Goal: Information Seeking & Learning: Understand process/instructions

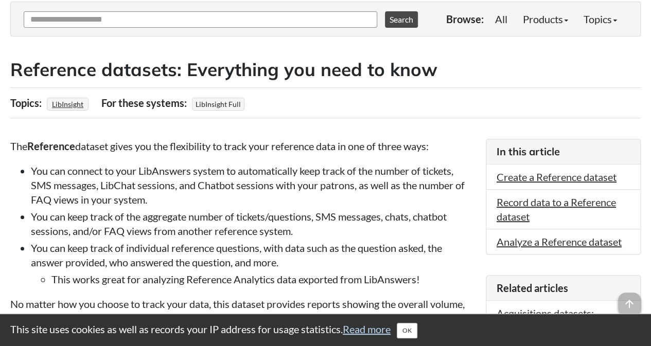
scroll to position [206, 0]
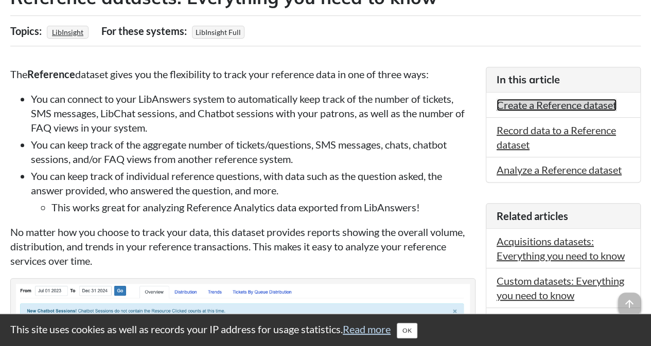
click at [564, 109] on link "Create a Reference dataset" at bounding box center [556, 105] width 120 height 12
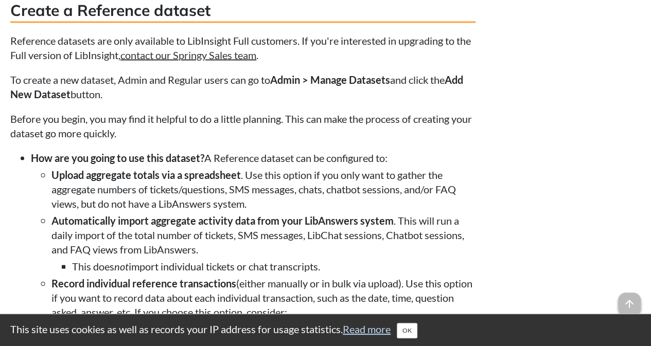
scroll to position [206, 0]
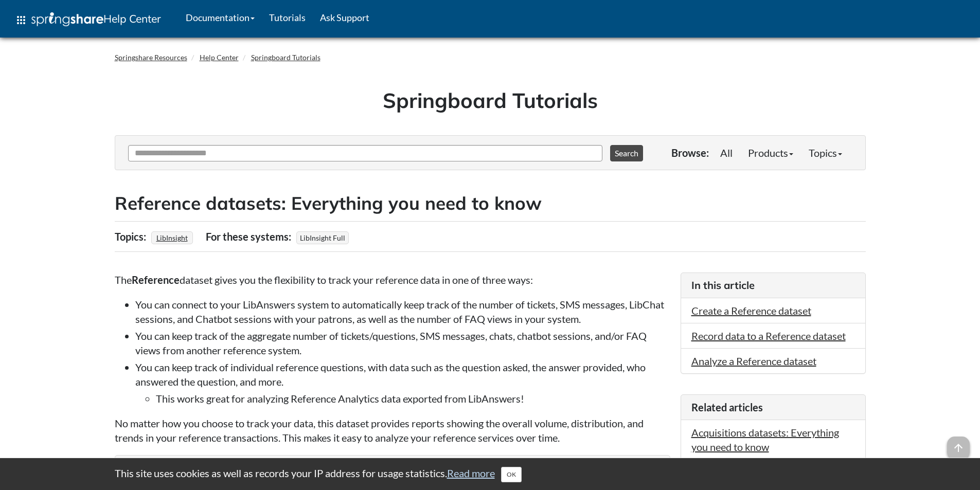
click at [284, 349] on li "You can keep track of the aggregate number of tickets/questions, SMS messages, …" at bounding box center [402, 343] width 535 height 29
click at [448, 343] on li "You can keep track of the aggregate number of tickets/questions, SMS messages, …" at bounding box center [402, 343] width 535 height 29
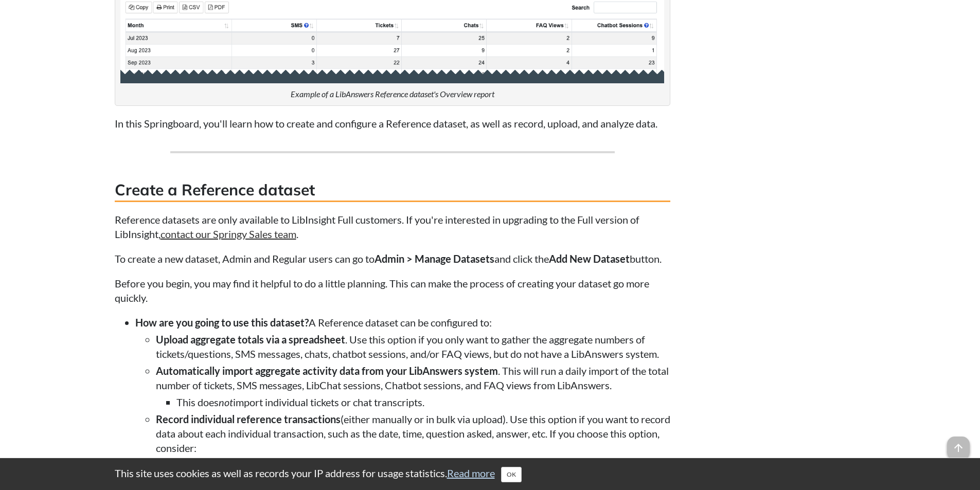
scroll to position [782, 0]
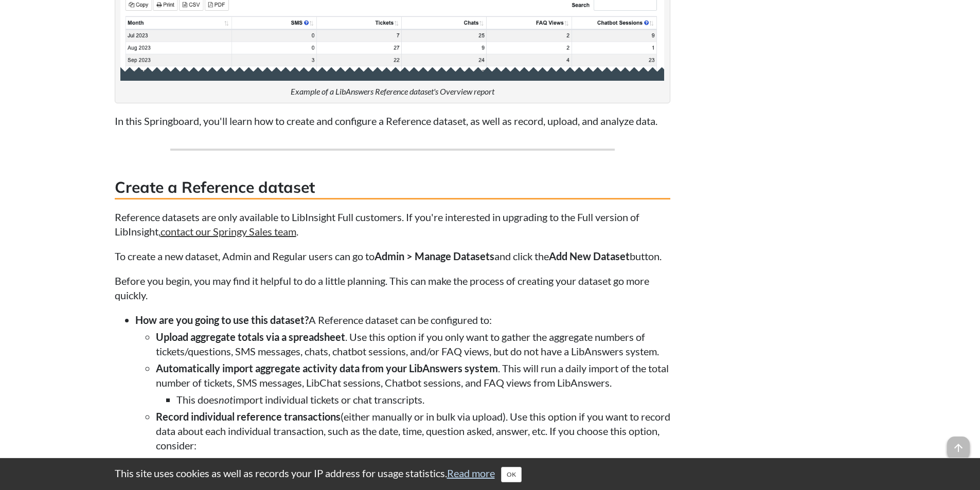
click at [447, 355] on li "Upload aggregate totals via a spreadsheet . Use this option if you only want to…" at bounding box center [413, 344] width 514 height 29
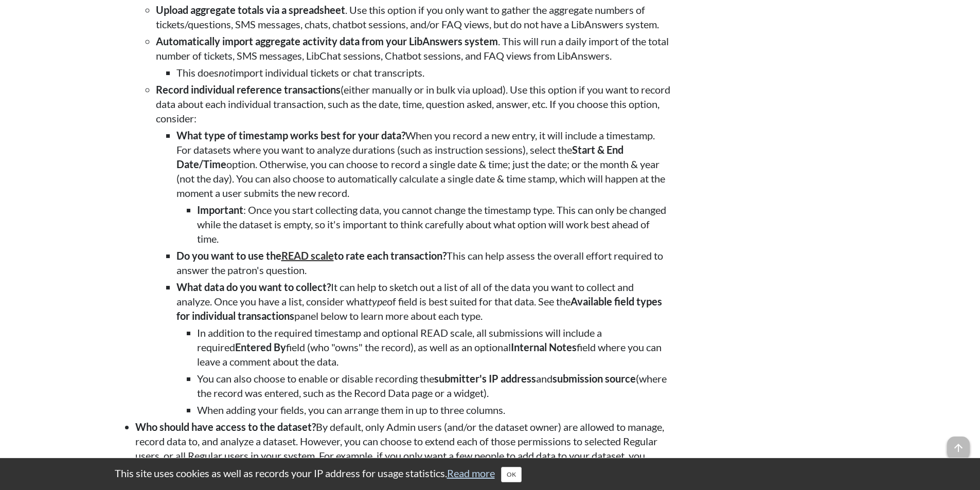
scroll to position [1111, 0]
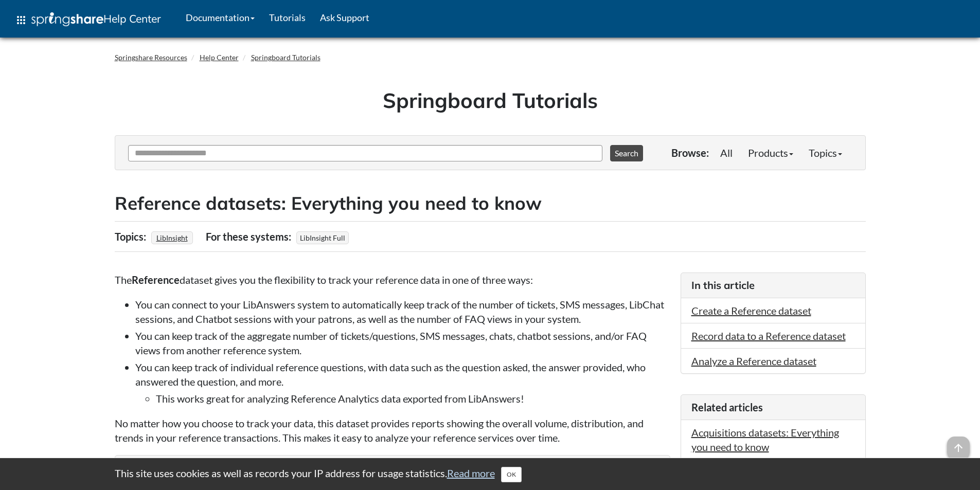
click at [177, 322] on li "You can connect to your LibAnswers system to automatically keep track of the nu…" at bounding box center [402, 311] width 535 height 29
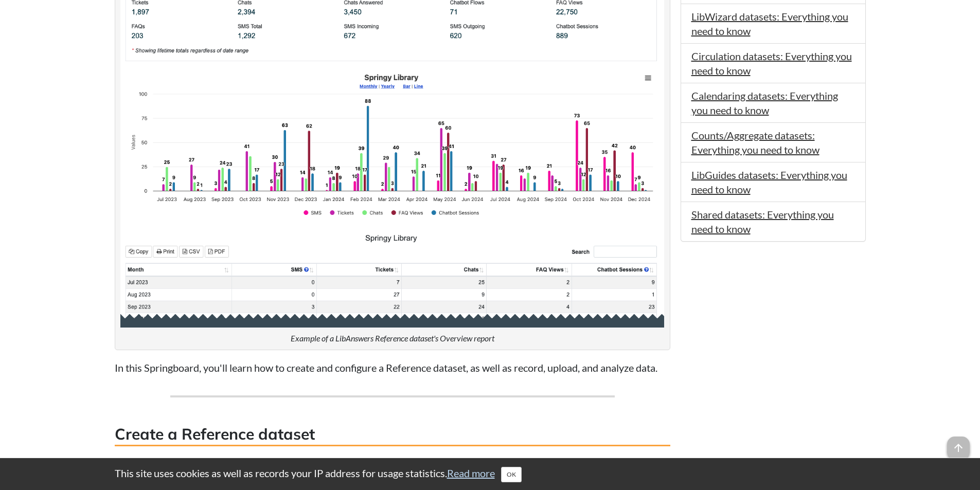
scroll to position [556, 0]
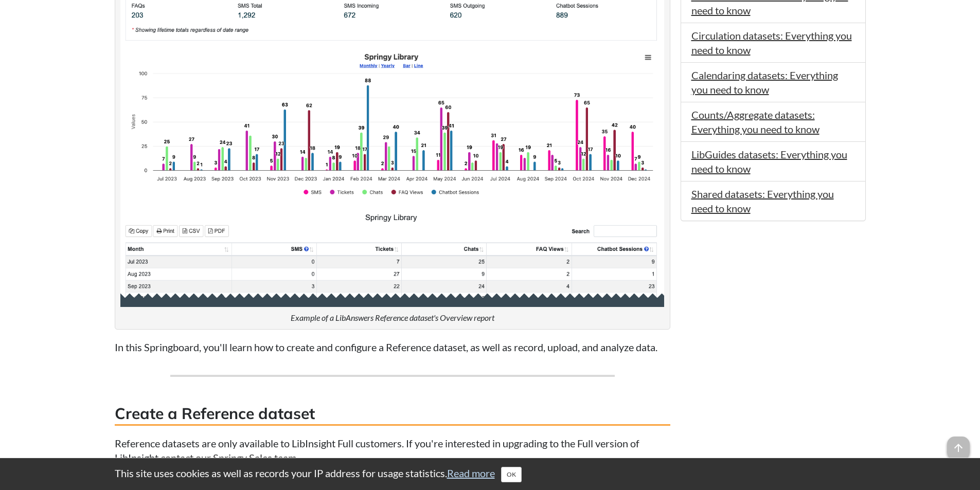
click at [453, 346] on h3 "Create a Reference dataset" at bounding box center [393, 414] width 556 height 23
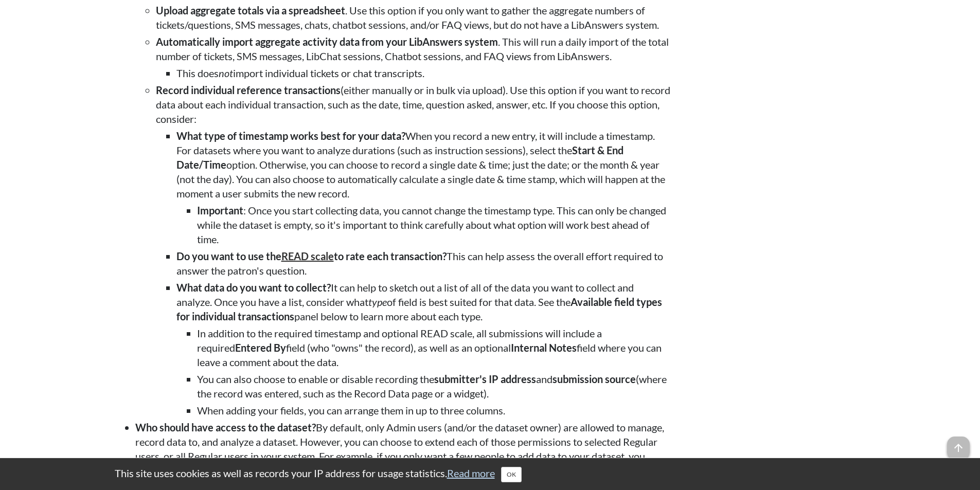
scroll to position [1132, 0]
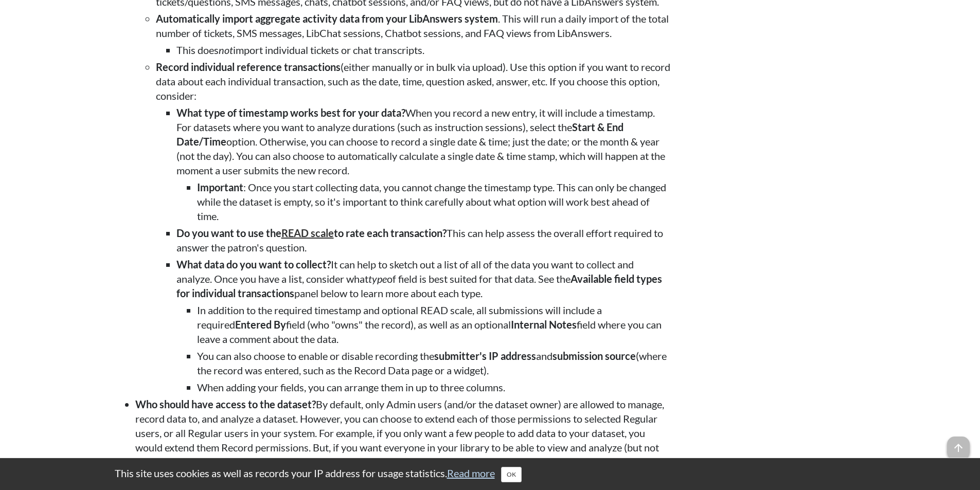
click at [378, 346] on li "In addition to the required timestamp and optional READ scale, all submissions …" at bounding box center [433, 324] width 473 height 43
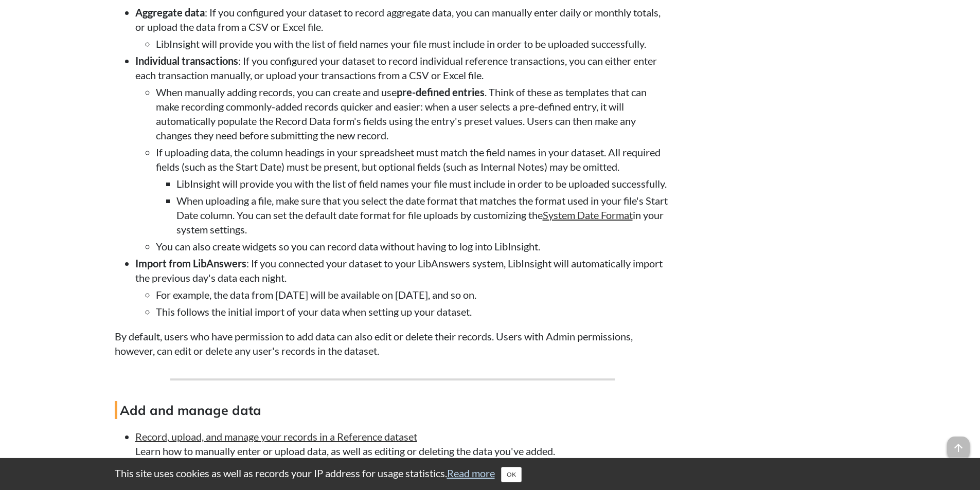
scroll to position [1872, 0]
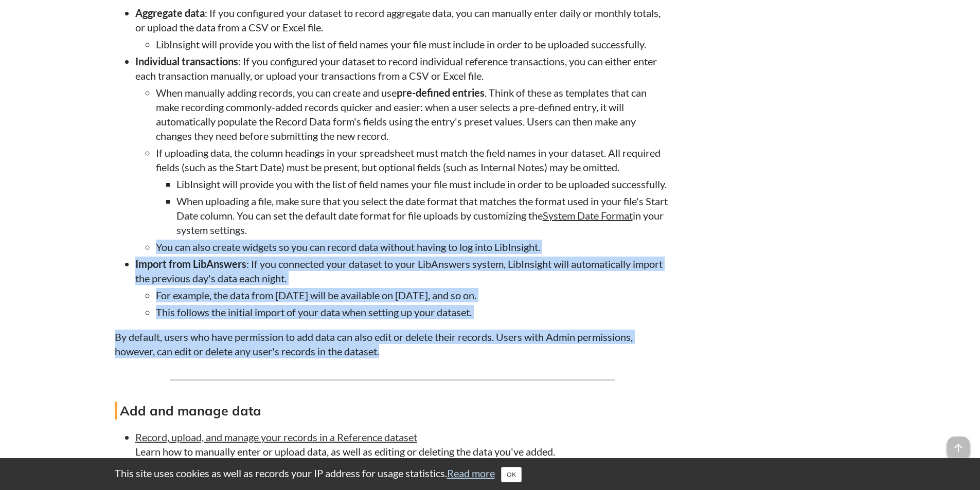
drag, startPoint x: 2, startPoint y: 403, endPoint x: -4, endPoint y: 281, distance: 122.0
click at [0, 281] on html "This site uses cookies as well as records your IP address for usage statistics.…" at bounding box center [490, 150] width 980 height 4045
